Goal: Task Accomplishment & Management: Manage account settings

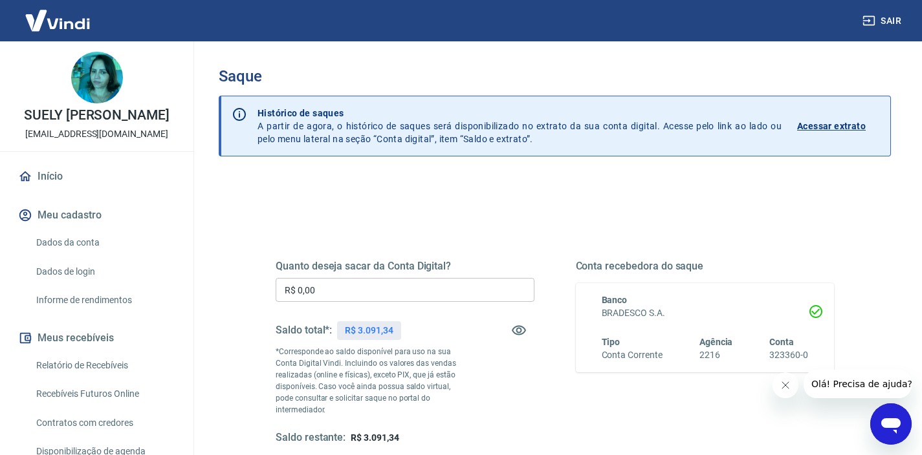
click at [335, 291] on input "R$ 0,00" at bounding box center [405, 290] width 259 height 24
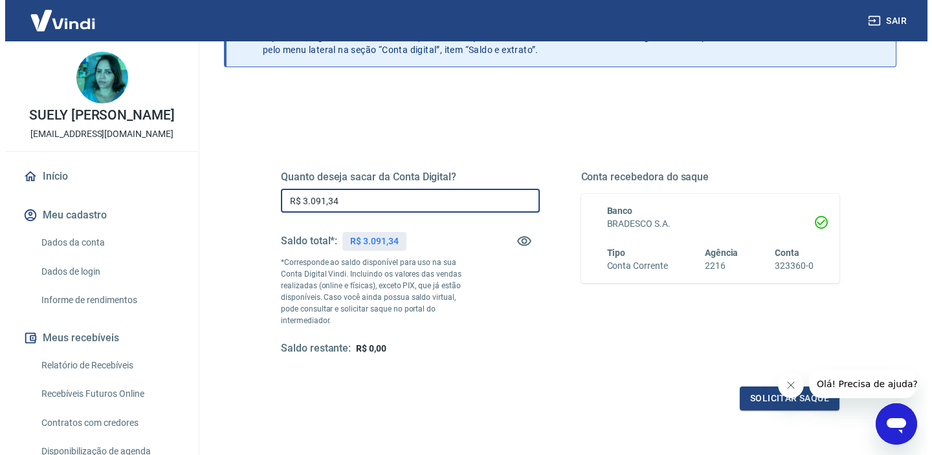
scroll to position [102, 0]
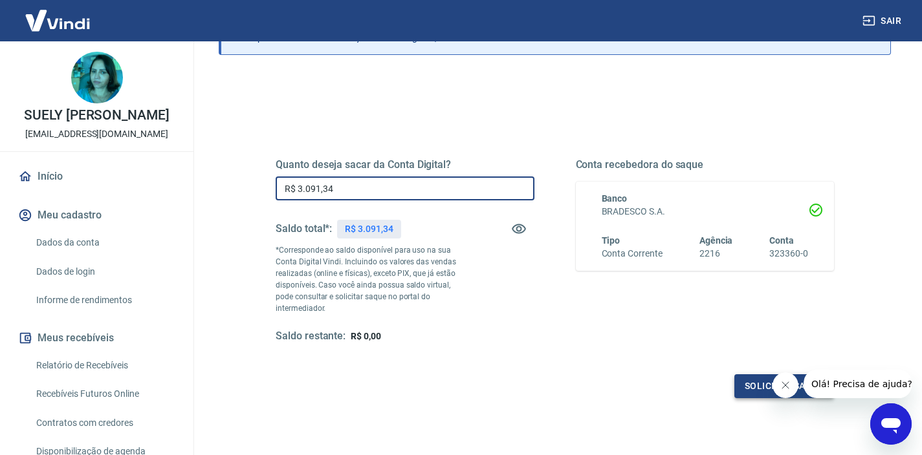
type input "R$ 3.091,34"
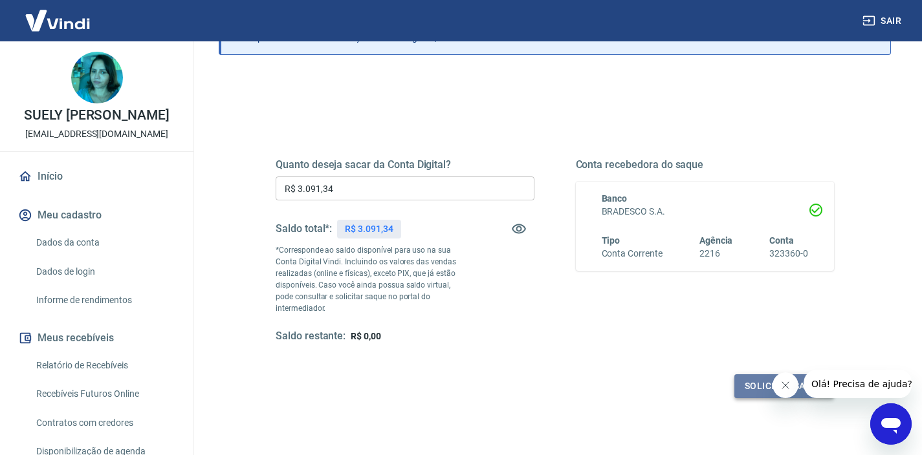
click at [747, 375] on button "Solicitar saque" at bounding box center [784, 387] width 100 height 24
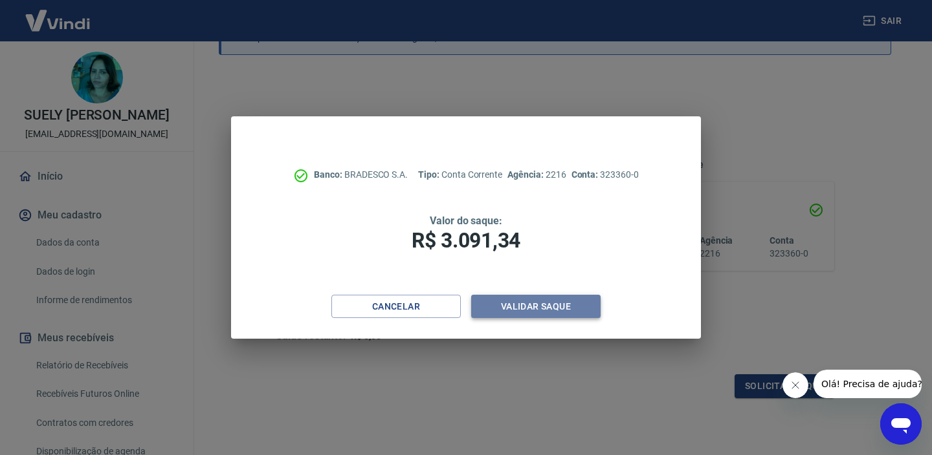
click at [510, 305] on button "Validar saque" at bounding box center [535, 307] width 129 height 24
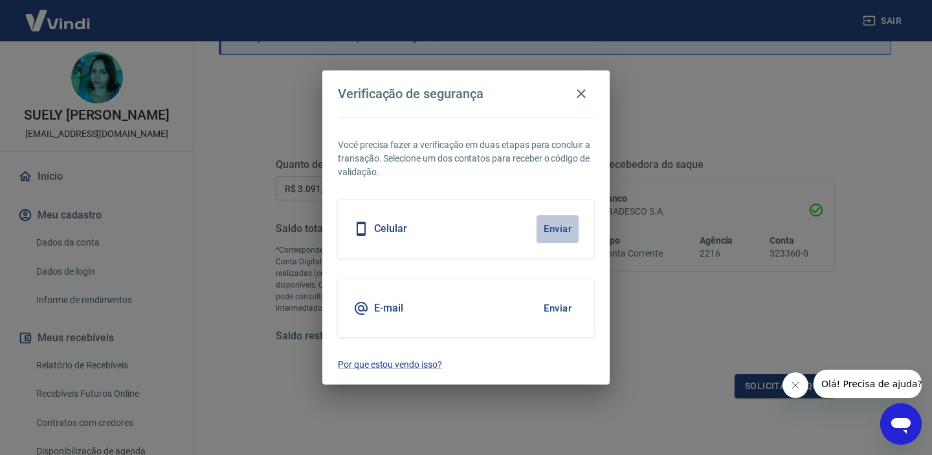
click at [553, 231] on button "Enviar" at bounding box center [557, 228] width 42 height 27
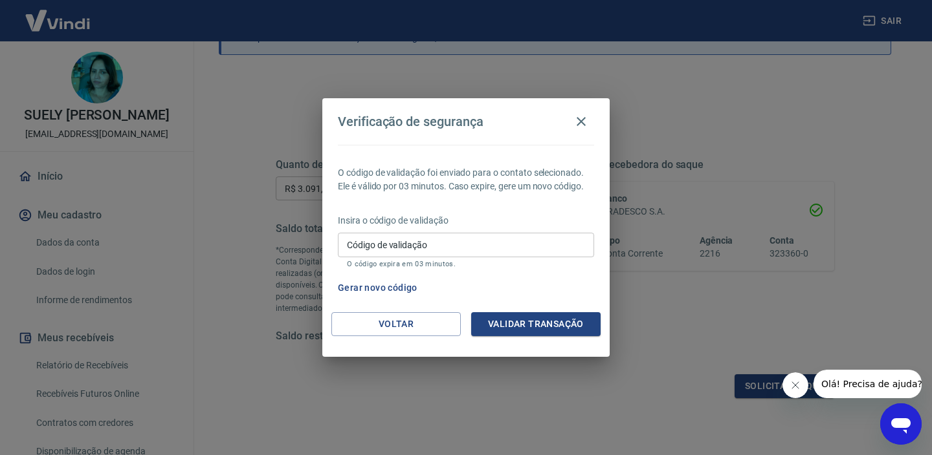
click at [413, 250] on input "Código de validação" at bounding box center [466, 245] width 256 height 24
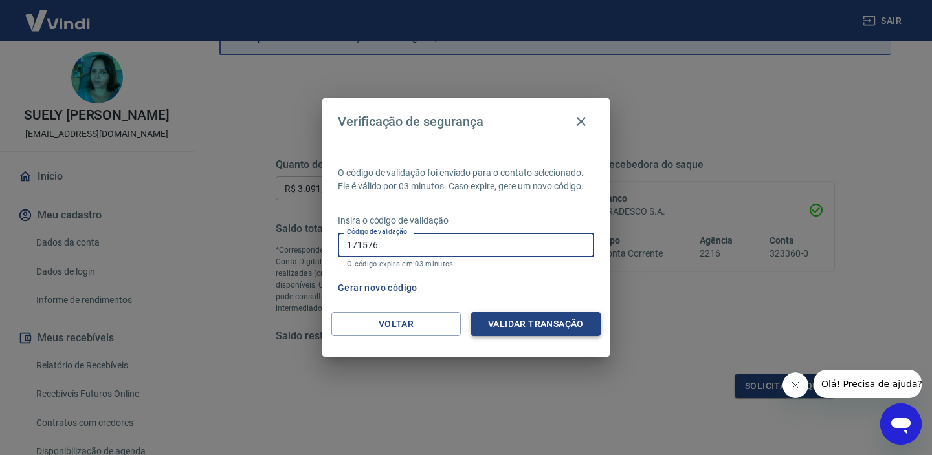
type input "171576"
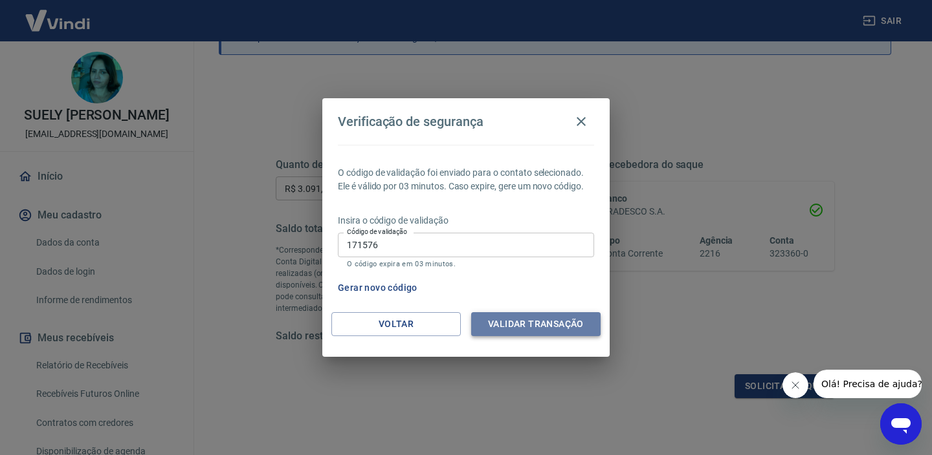
click at [527, 316] on button "Validar transação" at bounding box center [535, 324] width 129 height 24
